Goal: Information Seeking & Learning: Learn about a topic

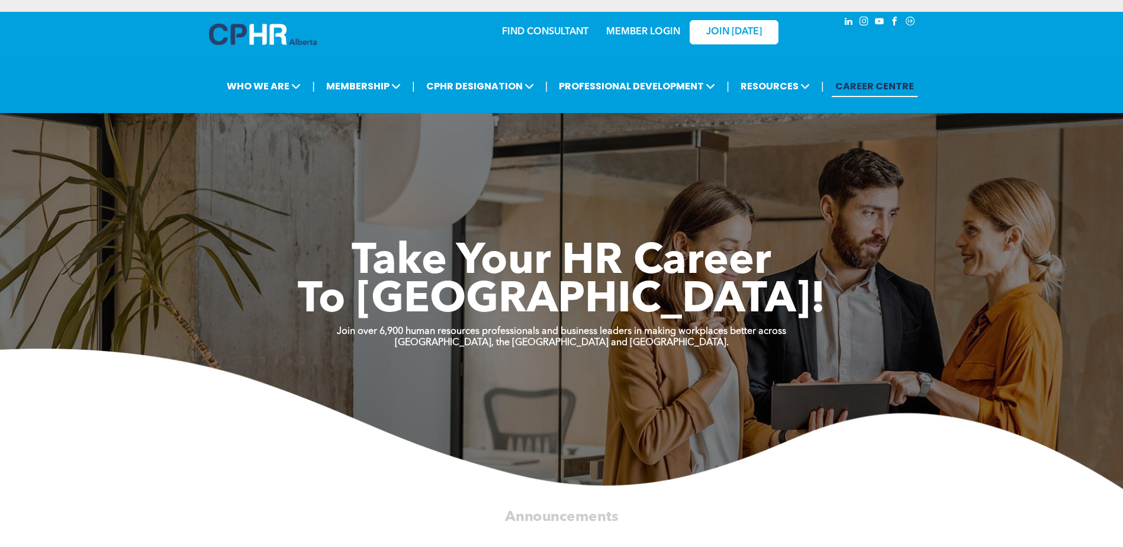
click at [649, 33] on link "MEMBER LOGIN" at bounding box center [643, 31] width 74 height 9
click at [649, 30] on link "MEMBER LOGIN" at bounding box center [643, 31] width 74 height 9
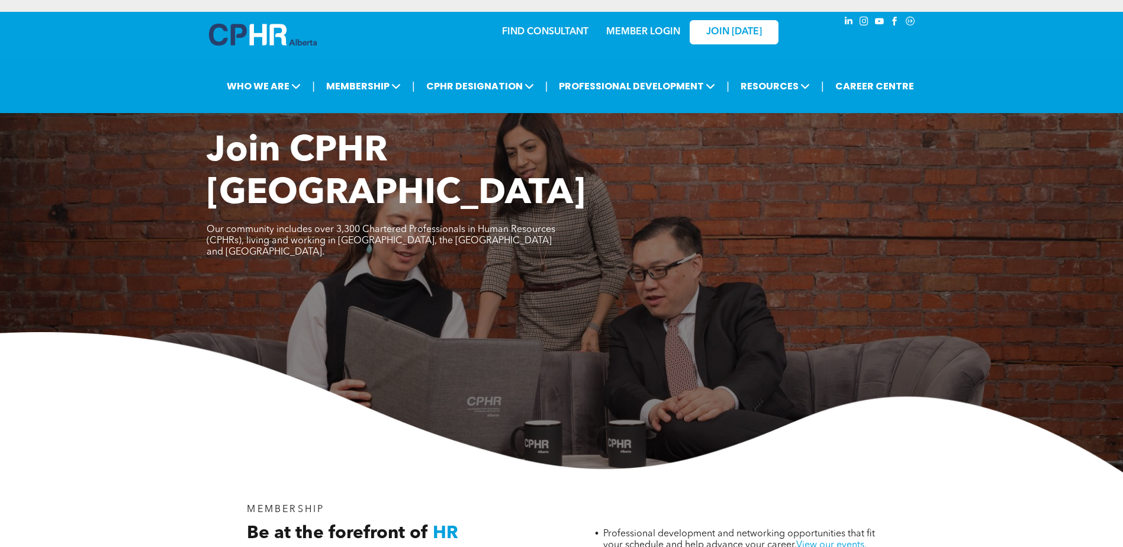
click at [627, 36] on link "MEMBER LOGIN" at bounding box center [643, 31] width 74 height 9
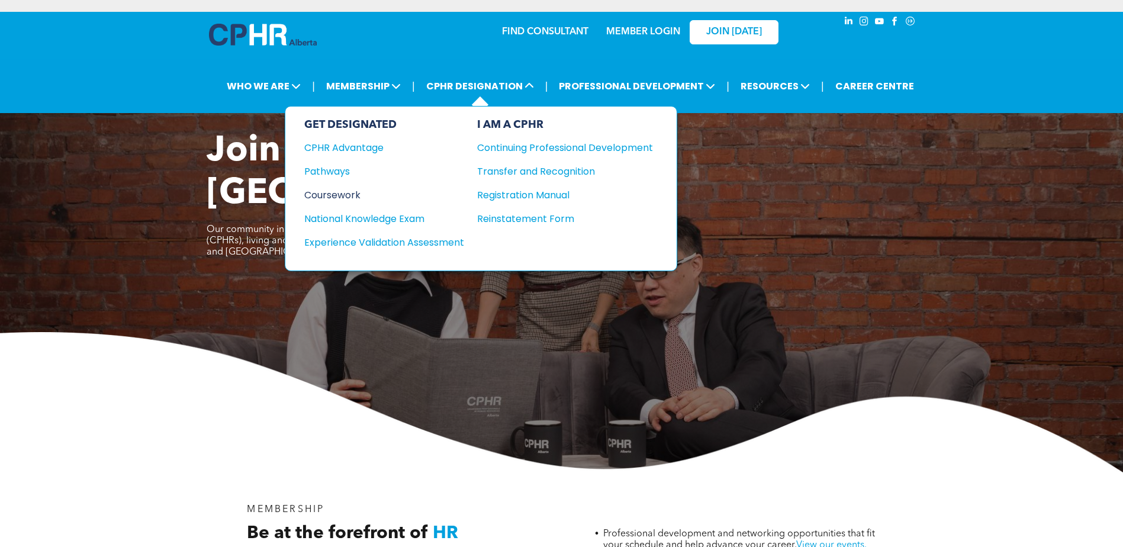
click at [341, 192] on div "Coursework" at bounding box center [376, 195] width 144 height 15
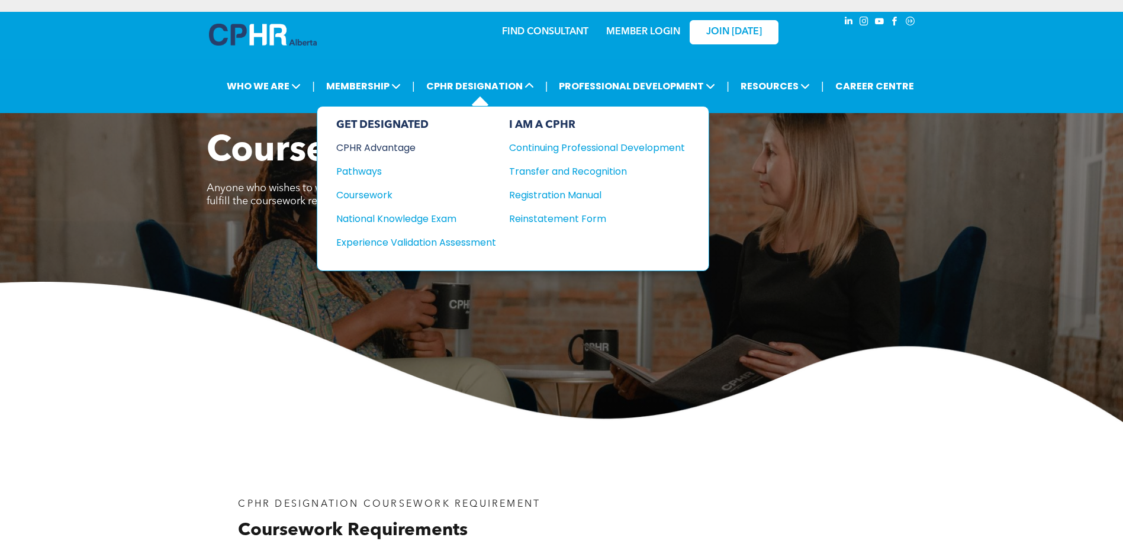
click at [394, 146] on div "CPHR Advantage" at bounding box center [408, 147] width 144 height 15
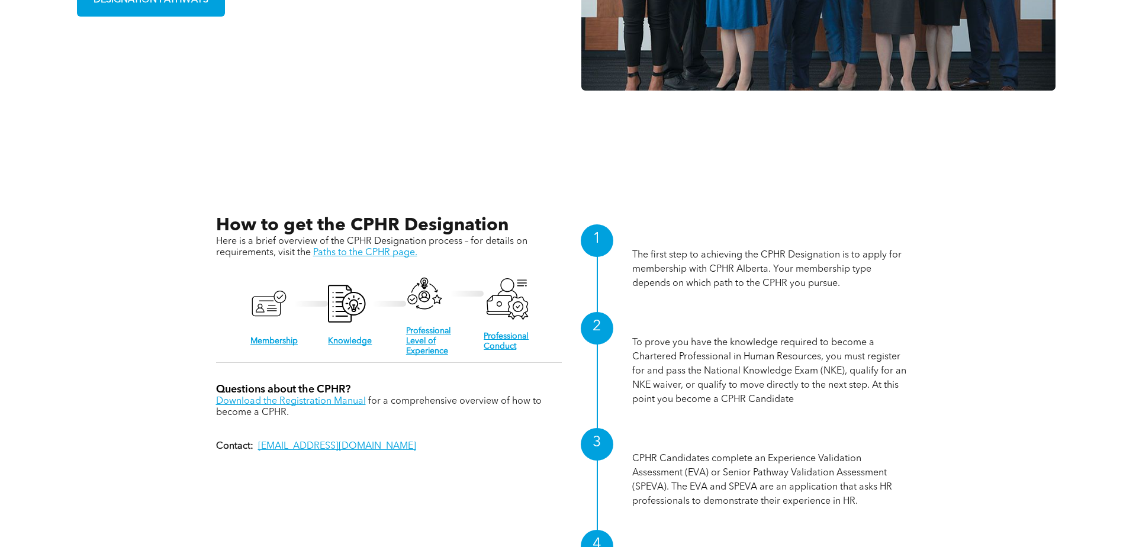
scroll to position [1145, 0]
click at [341, 342] on link "Knowledge" at bounding box center [350, 341] width 44 height 8
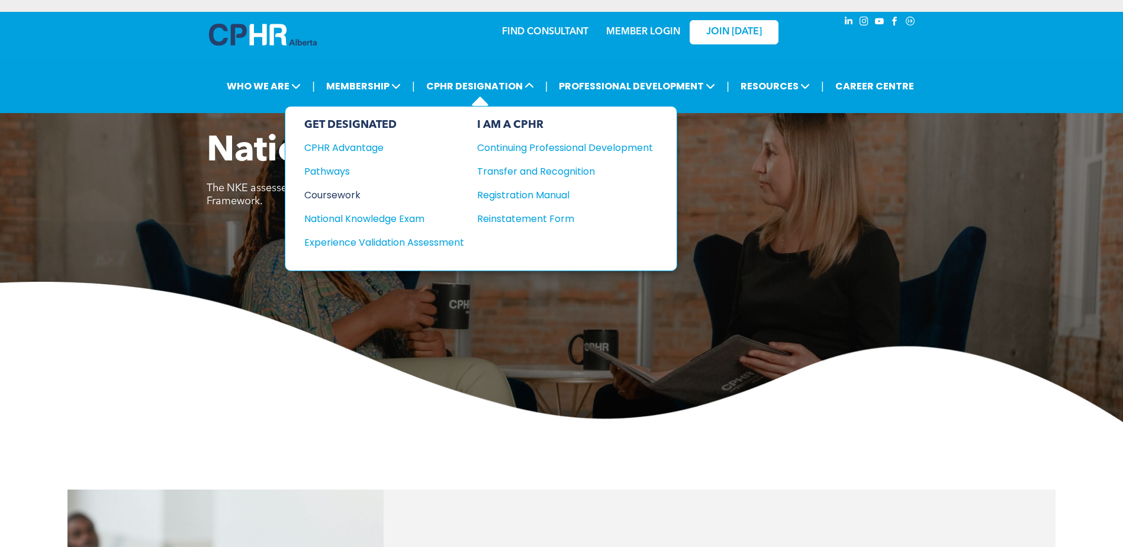
click at [333, 195] on div "Coursework" at bounding box center [376, 195] width 144 height 15
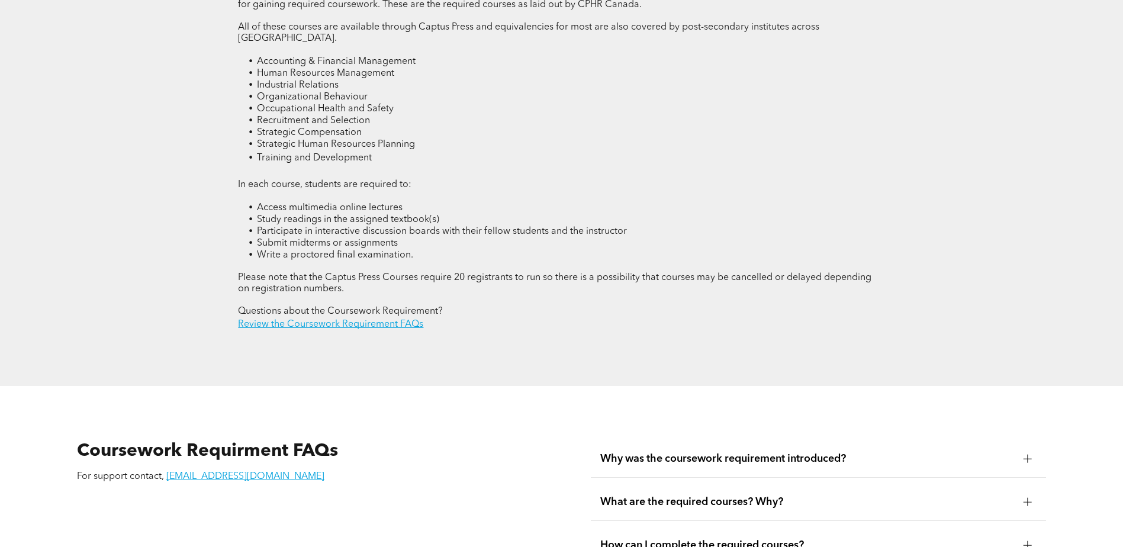
scroll to position [1775, 0]
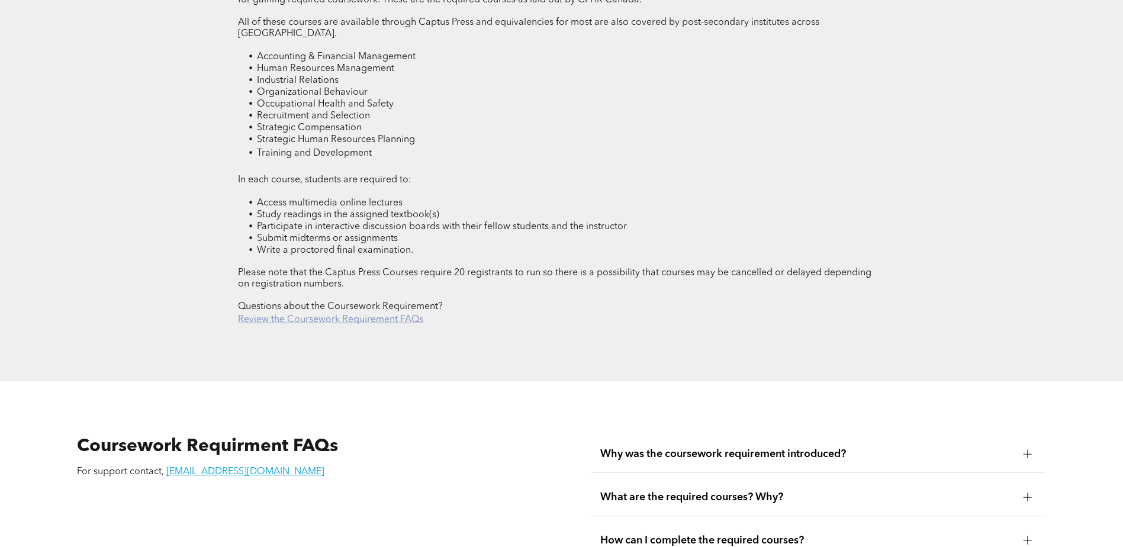
click at [326, 315] on link "Review the Coursework Requirement FAQs" at bounding box center [330, 319] width 185 height 9
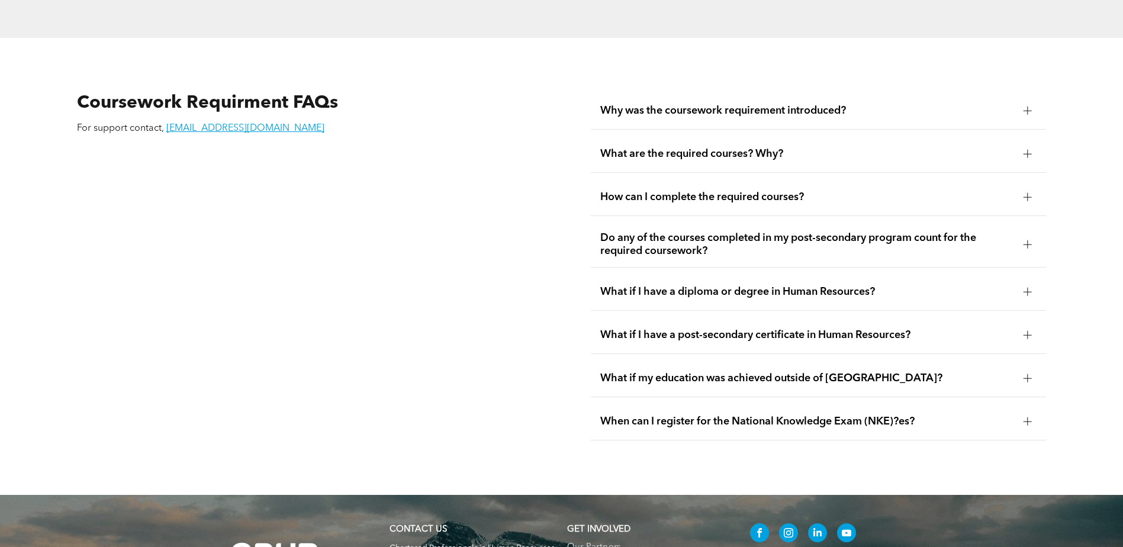
scroll to position [2134, 0]
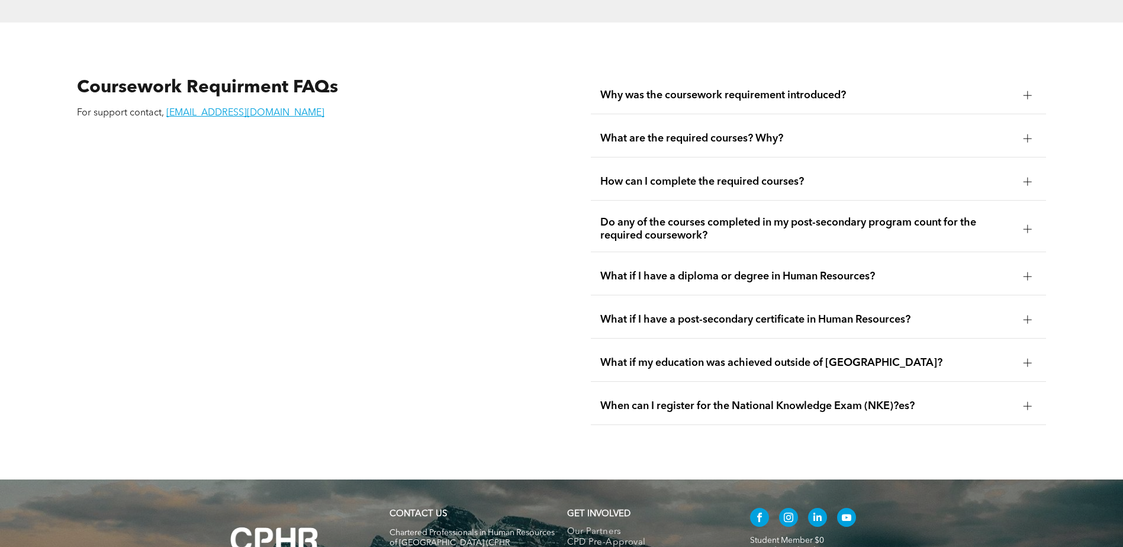
click at [706, 132] on span "What are the required courses? Why?" at bounding box center [807, 138] width 414 height 13
